Goal: Find specific page/section: Find specific page/section

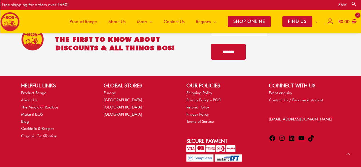
scroll to position [910, 0]
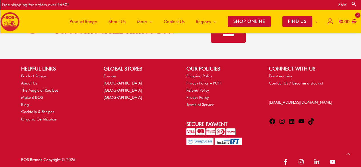
click at [167, 25] on span "Contact Us" at bounding box center [174, 21] width 21 height 17
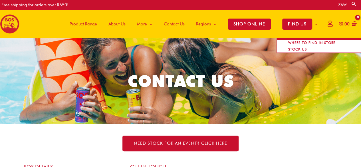
click at [313, 25] on span "Site Navigation" at bounding box center [314, 23] width 5 height 17
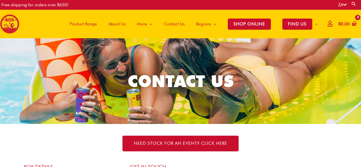
click at [121, 23] on span "About Us" at bounding box center [116, 23] width 17 height 17
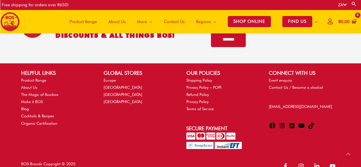
scroll to position [910, 0]
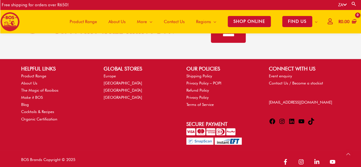
click at [273, 118] on icon at bounding box center [272, 121] width 7 height 7
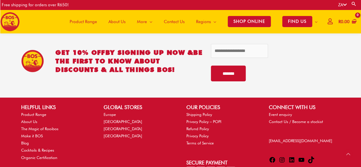
scroll to position [910, 0]
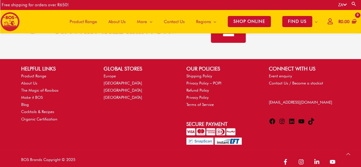
click at [281, 119] on icon at bounding box center [281, 121] width 5 height 5
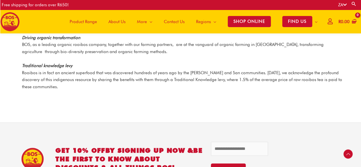
scroll to position [871, 0]
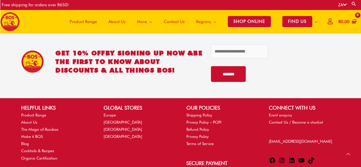
click at [272, 157] on icon at bounding box center [272, 160] width 6 height 6
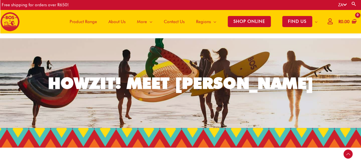
scroll to position [827, 0]
